Goal: Book appointment/travel/reservation

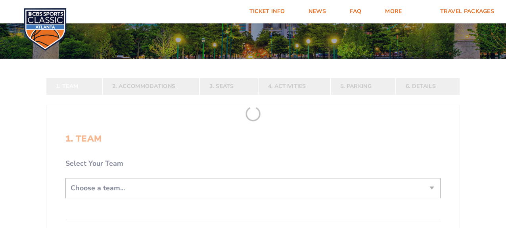
scroll to position [79, 0]
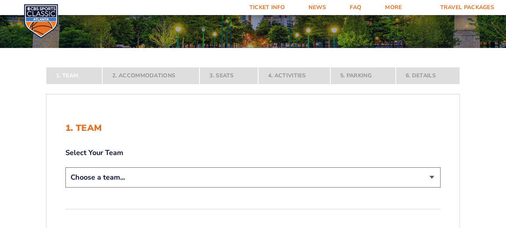
click at [236, 177] on select "Choose a team... [US_STATE] Wildcats [US_STATE] State Buckeyes [US_STATE] Tar H…" at bounding box center [252, 177] width 375 height 20
select select "12956"
click at [65, 188] on select "Choose a team... [US_STATE] Wildcats [US_STATE] State Buckeyes [US_STATE] Tar H…" at bounding box center [252, 177] width 375 height 20
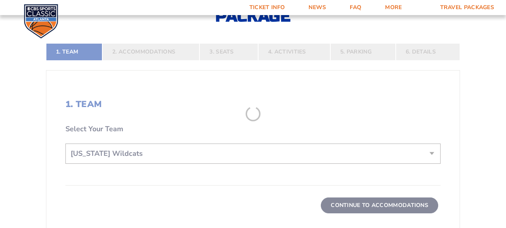
scroll to position [198, 0]
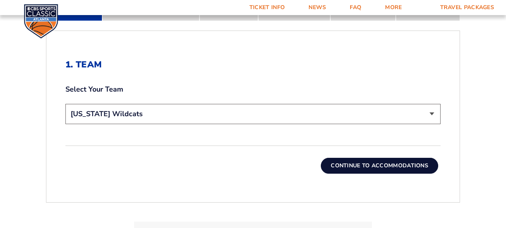
click at [384, 163] on button "Continue To Accommodations" at bounding box center [379, 166] width 117 height 16
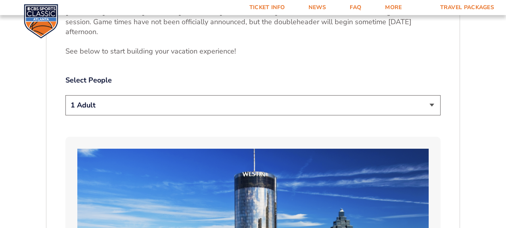
scroll to position [425, 0]
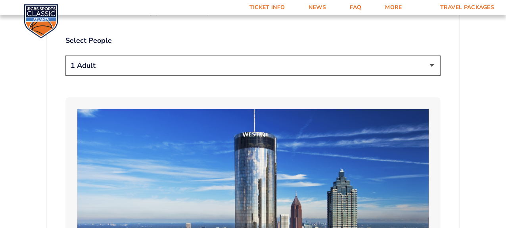
click at [294, 69] on select "1 Adult 2 Adults 3 Adults 4 Adults 2 Adults + 1 Child 2 Adults + 2 Children 2 A…" at bounding box center [252, 66] width 375 height 20
click at [65, 56] on select "1 Adult 2 Adults 3 Adults 4 Adults 2 Adults + 1 Child 2 Adults + 2 Children 2 A…" at bounding box center [252, 66] width 375 height 20
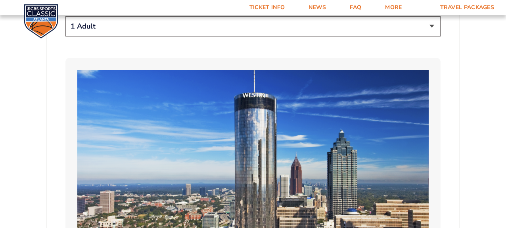
scroll to position [464, 0]
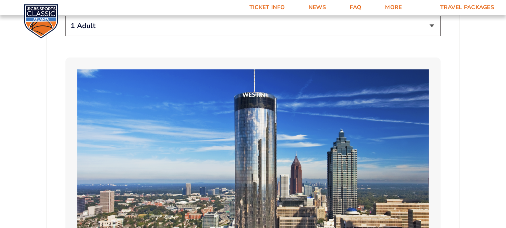
click at [279, 24] on select "1 Adult 2 Adults 3 Adults 4 Adults 2 Adults + 1 Child 2 Adults + 2 Children 2 A…" at bounding box center [252, 26] width 375 height 20
select select "2 Adults"
click at [65, 16] on select "1 Adult 2 Adults 3 Adults 4 Adults 2 Adults + 1 Child 2 Adults + 2 Children 2 A…" at bounding box center [252, 26] width 375 height 20
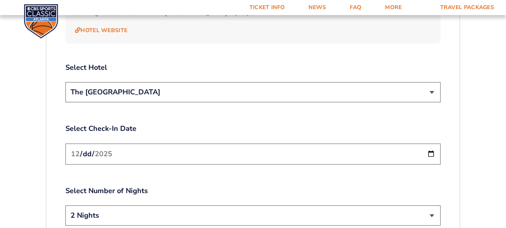
scroll to position [901, 0]
click at [197, 143] on input "[DATE]" at bounding box center [252, 153] width 375 height 21
click at [429, 143] on input "[DATE]" at bounding box center [252, 153] width 375 height 21
click at [166, 186] on label "Select Number of Nights" at bounding box center [252, 191] width 375 height 10
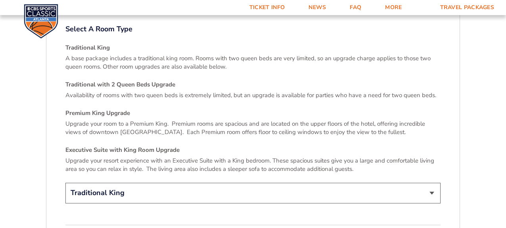
scroll to position [1178, 0]
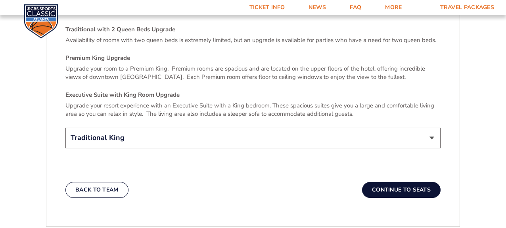
click at [174, 128] on select "Traditional King Traditional with 2 Queen Beds Upgrade (+$45 per night) Premium…" at bounding box center [252, 138] width 375 height 20
select select "Traditional with 2 Queen Beds Upgrade"
click at [65, 128] on select "Traditional King Traditional with 2 Queen Beds Upgrade (+$45 per night) Premium…" at bounding box center [252, 138] width 375 height 20
click at [400, 183] on button "Continue To Seats" at bounding box center [401, 190] width 79 height 16
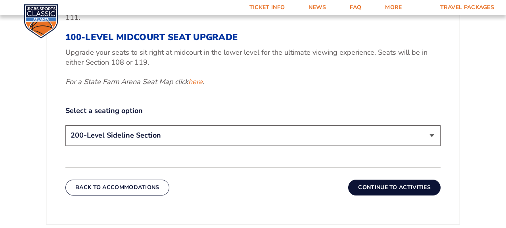
scroll to position [345, 0]
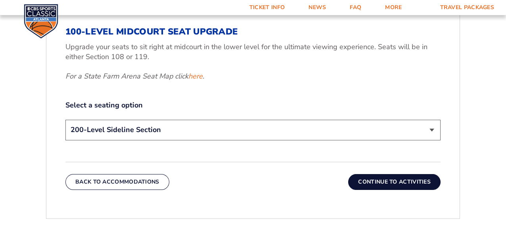
click at [189, 130] on select "200-Level Sideline Section 100-Level Corner Seat Upgrade (+$120 per person) 100…" at bounding box center [252, 130] width 375 height 20
select select "100-Level Midcourt Seat Upgrade"
click at [65, 120] on select "200-Level Sideline Section 100-Level Corner Seat Upgrade (+$120 per person) 100…" at bounding box center [252, 130] width 375 height 20
click at [397, 185] on button "Continue To Activities" at bounding box center [394, 182] width 92 height 16
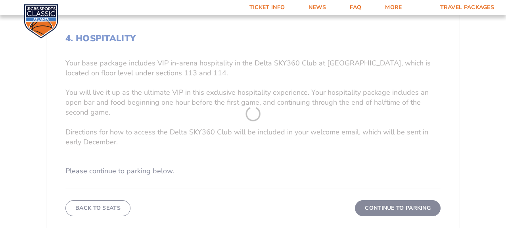
scroll to position [226, 0]
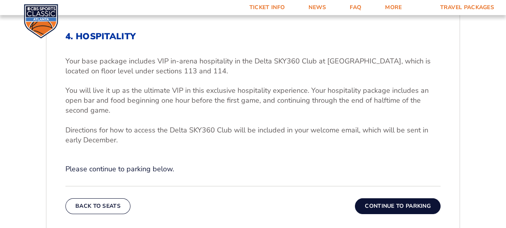
click at [387, 205] on button "Continue To Parking" at bounding box center [398, 206] width 86 height 16
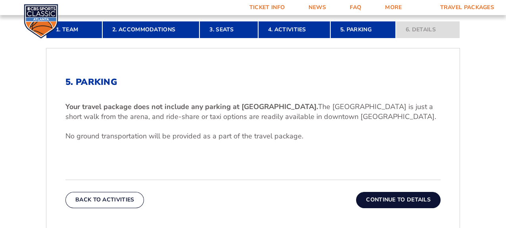
scroll to position [186, 0]
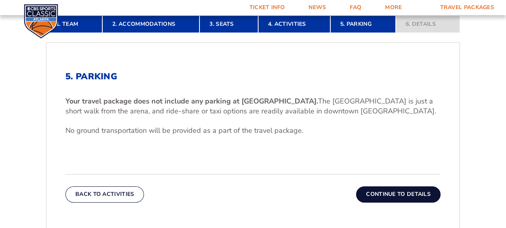
click at [384, 193] on button "Continue To Details" at bounding box center [398, 194] width 84 height 16
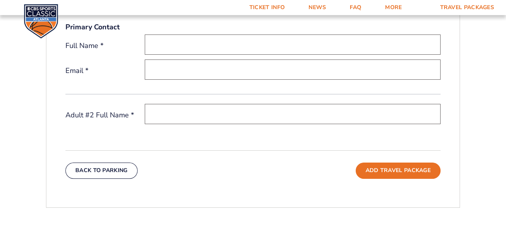
scroll to position [266, 0]
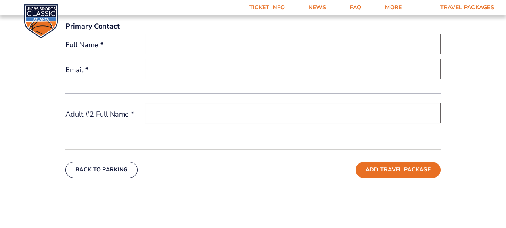
click at [169, 47] on input "text" at bounding box center [293, 44] width 296 height 20
type input "[PERSON_NAME]"
type input "[PERSON_NAME][EMAIL_ADDRESS][DOMAIN_NAME]"
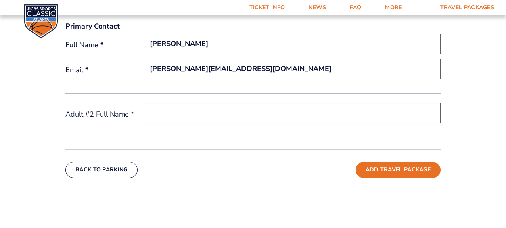
click at [177, 110] on input "text" at bounding box center [293, 113] width 296 height 20
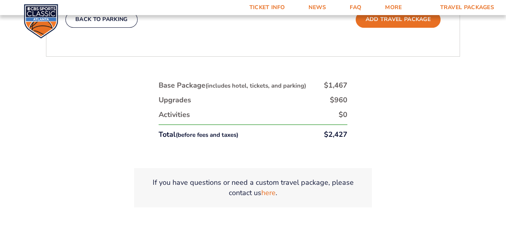
scroll to position [345, 0]
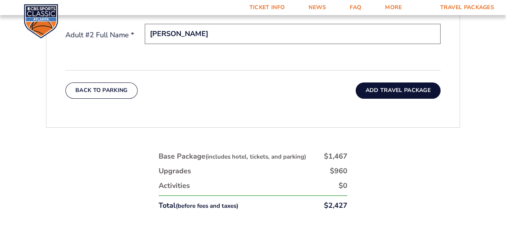
type input "[PERSON_NAME]"
click at [388, 91] on button "Add Travel Package" at bounding box center [398, 90] width 85 height 16
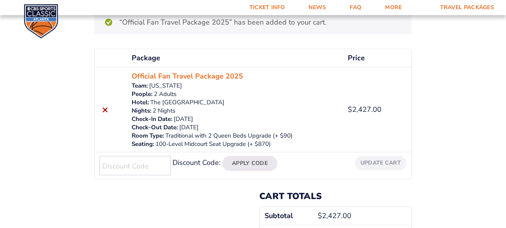
scroll to position [40, 0]
